Goal: Information Seeking & Learning: Learn about a topic

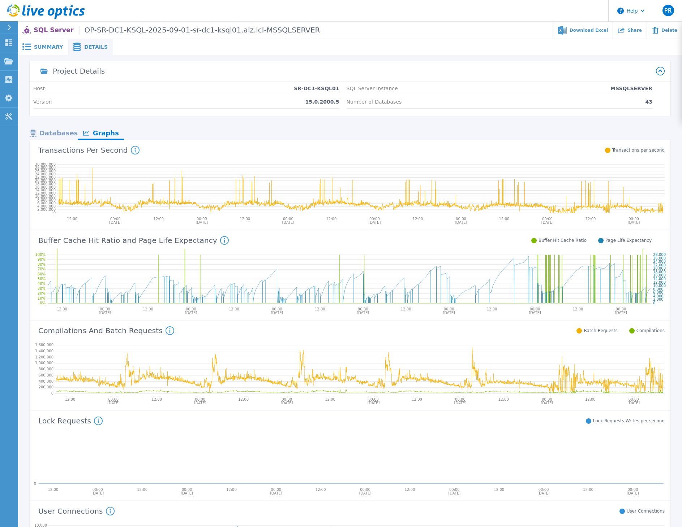
click at [56, 134] on div "Databases" at bounding box center [54, 133] width 48 height 13
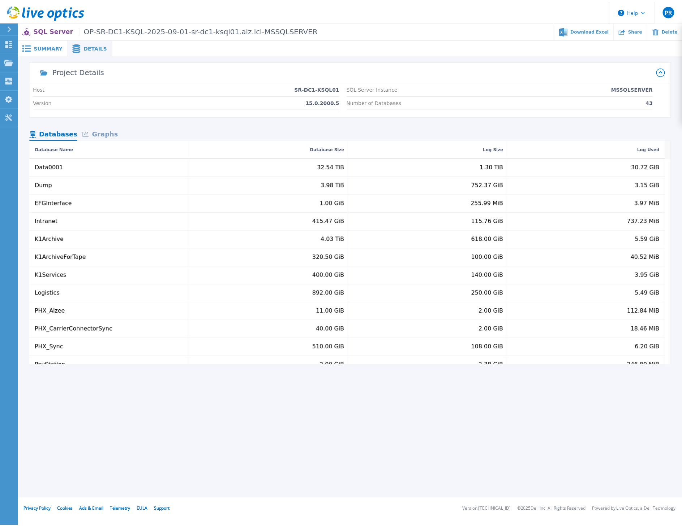
scroll to position [144, 0]
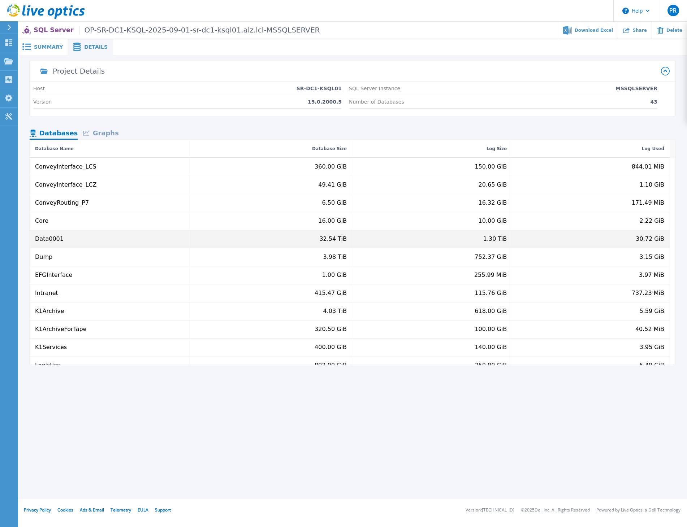
click at [66, 241] on div "Data0001" at bounding box center [110, 239] width 160 height 18
click at [46, 239] on div "Data0001" at bounding box center [49, 239] width 29 height 7
click at [52, 238] on div "Data0001" at bounding box center [49, 239] width 29 height 7
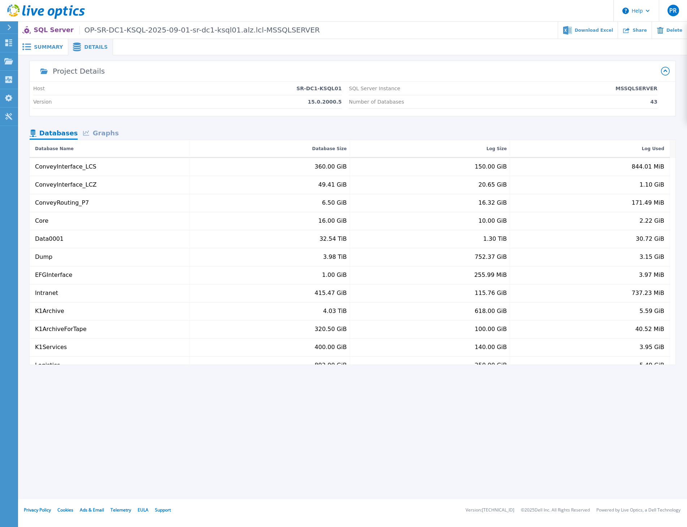
click at [98, 136] on div "Graphs" at bounding box center [101, 133] width 46 height 13
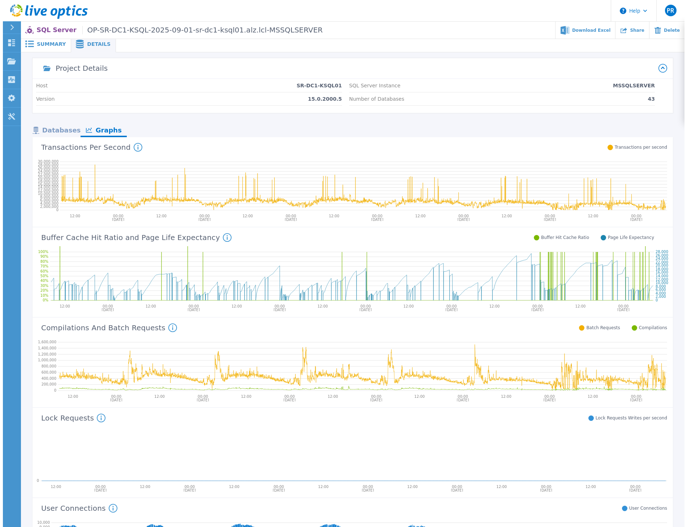
scroll to position [0, 0]
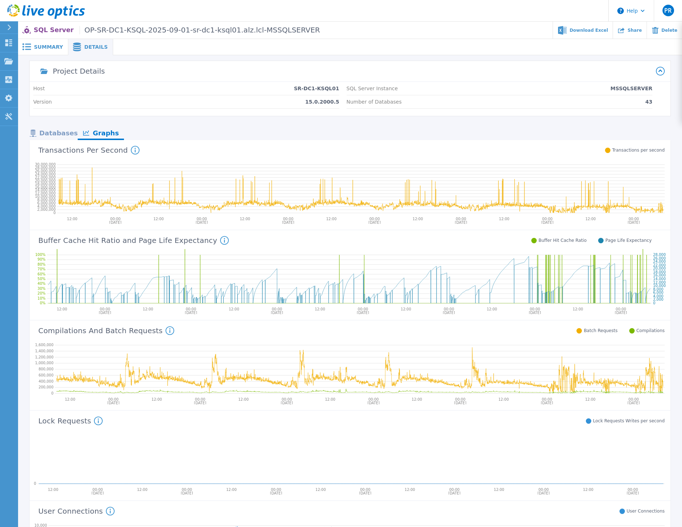
click at [65, 133] on div "Databases" at bounding box center [54, 133] width 48 height 13
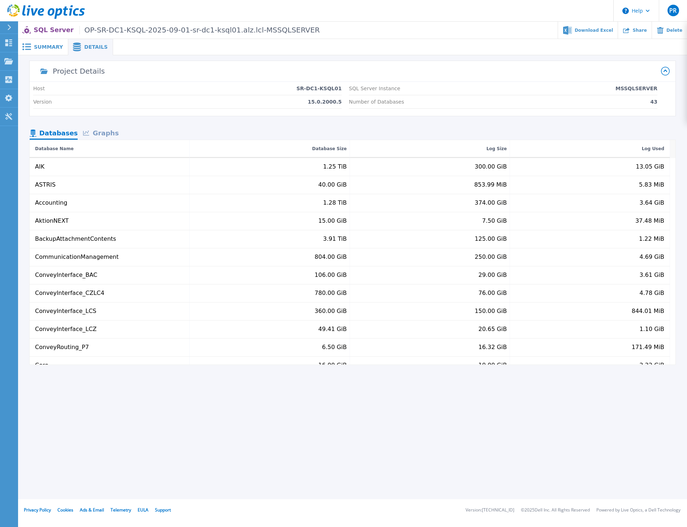
click at [42, 47] on span "Summary" at bounding box center [48, 46] width 29 height 5
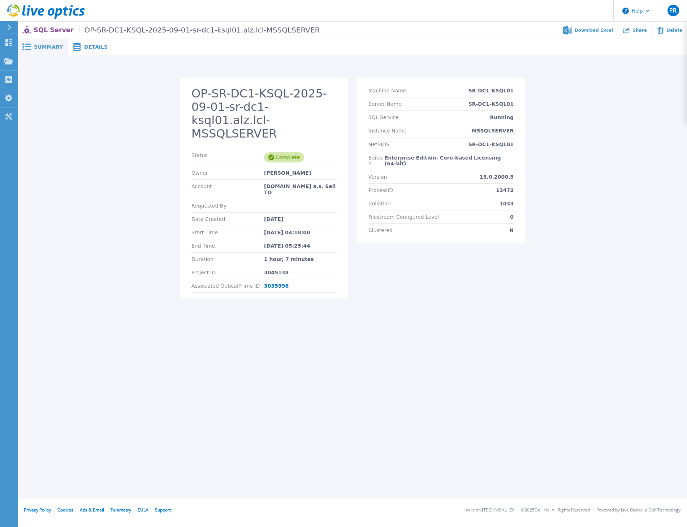
drag, startPoint x: 265, startPoint y: 174, endPoint x: 315, endPoint y: 197, distance: 54.1
click at [315, 197] on section "OP-SR-DC1-KSQL-2025-09-01-sr-dc1-ksql01.alz.lcl-MSSQLSERVER Status Complete Own…" at bounding box center [264, 188] width 168 height 220
click at [314, 213] on div "Date Created [DATE]" at bounding box center [263, 219] width 145 height 13
click at [453, 170] on div "Version 15.0.2000.5" at bounding box center [440, 176] width 145 height 13
click at [450, 157] on p "Enterprise Edition: Core-based Licensing (64-bit)" at bounding box center [449, 161] width 129 height 12
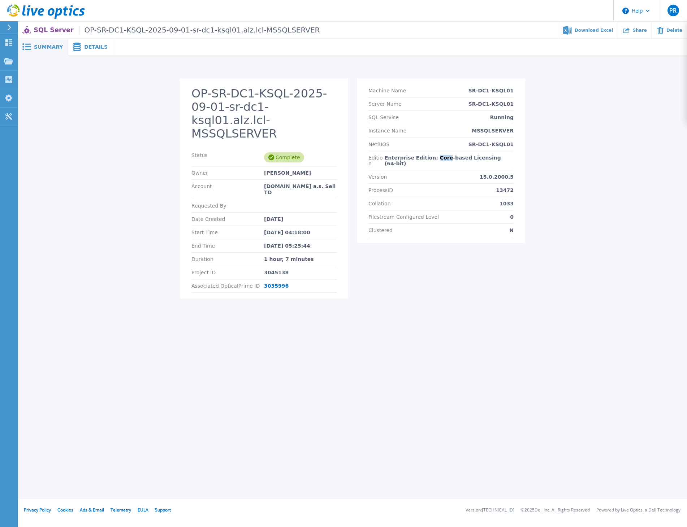
click at [450, 157] on p "Enterprise Edition: Core-based Licensing (64-bit)" at bounding box center [449, 161] width 129 height 12
click at [452, 157] on p "Enterprise Edition: Core-based Licensing (64-bit)" at bounding box center [449, 161] width 129 height 12
click at [464, 224] on div "Clustered N" at bounding box center [440, 230] width 145 height 13
